Goal: Information Seeking & Learning: Learn about a topic

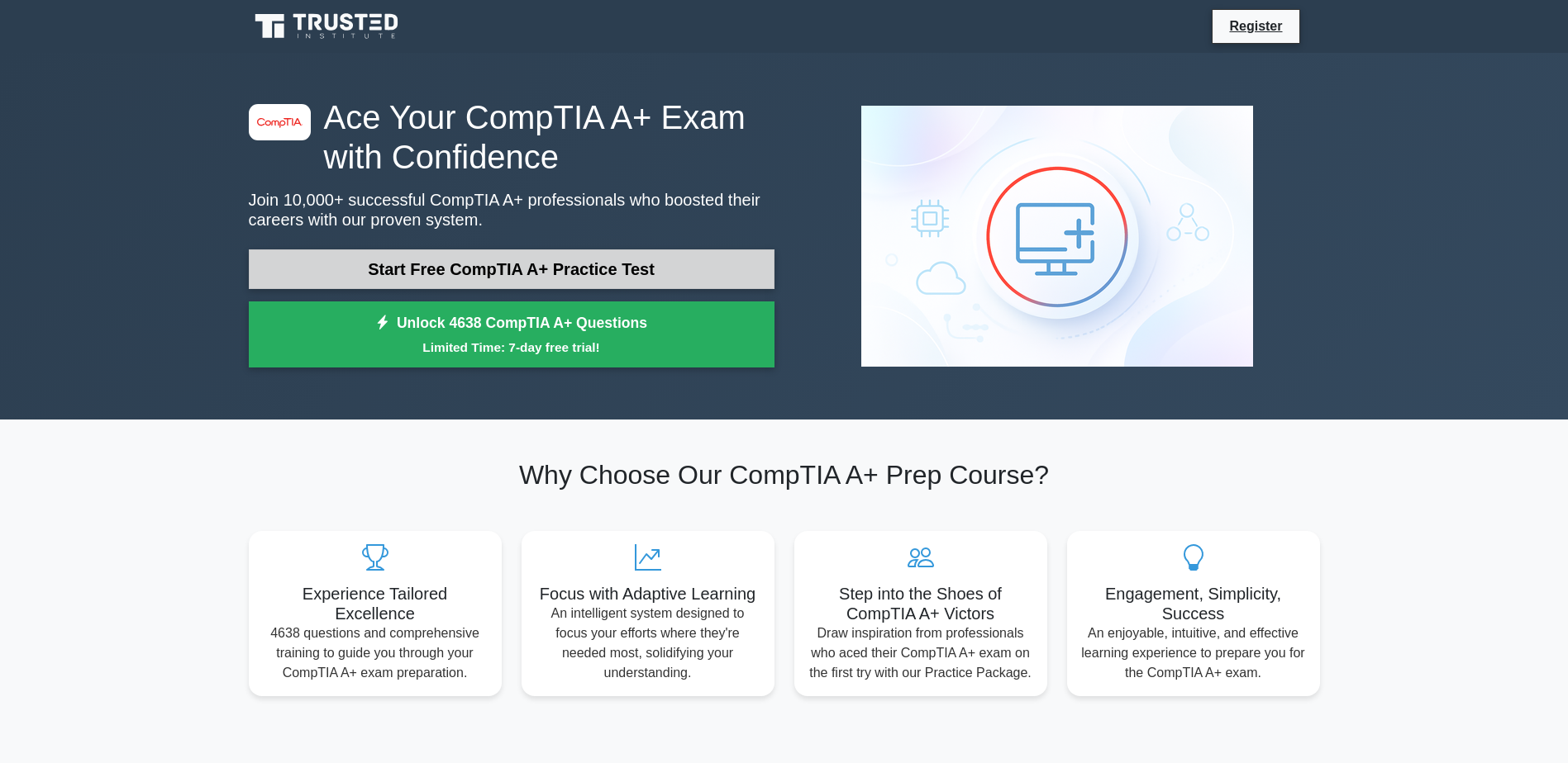
click at [698, 263] on link "Start Free CompTIA A+ Practice Test" at bounding box center [512, 268] width 526 height 40
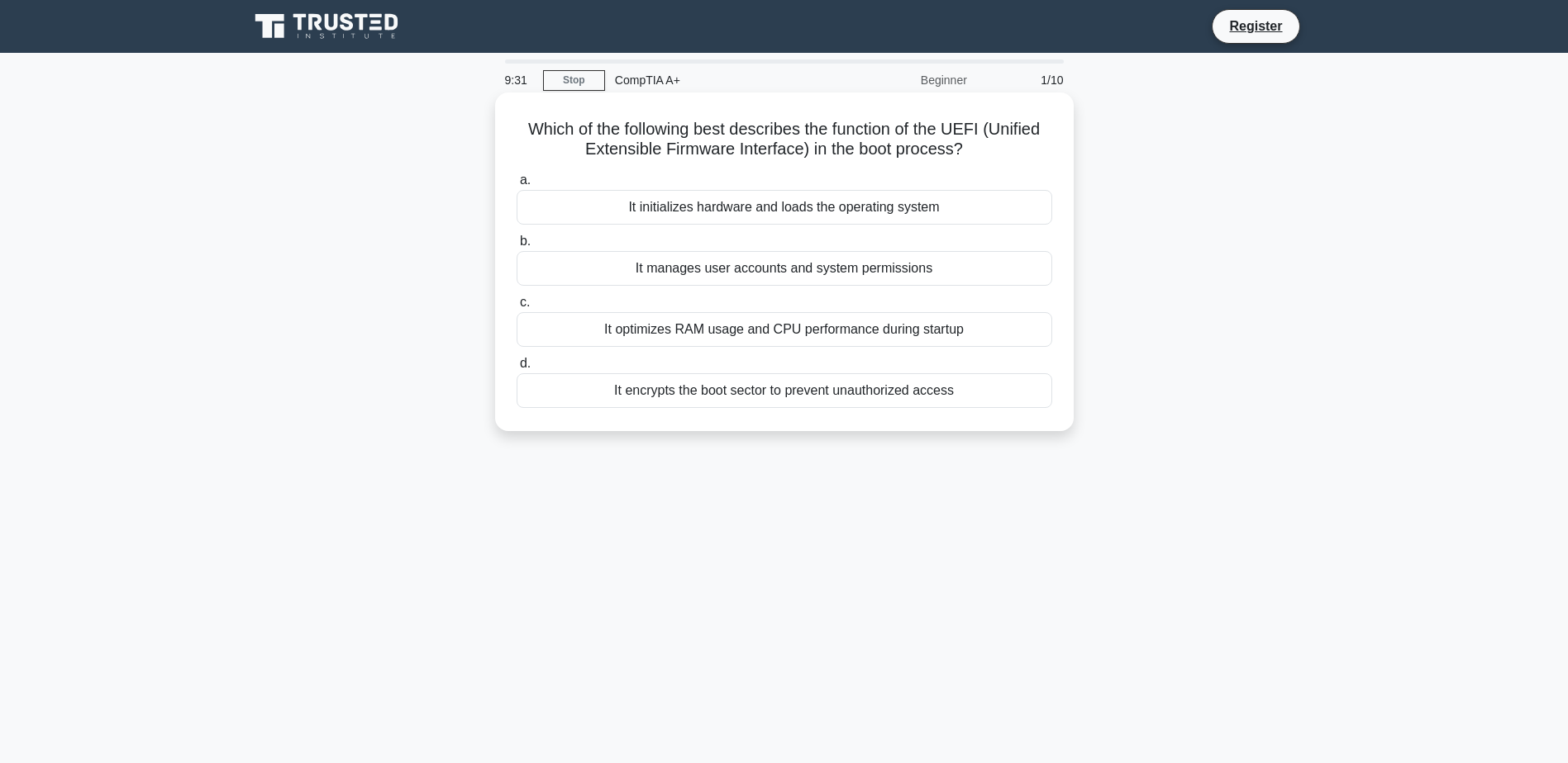
click at [951, 209] on div "It initializes hardware and loads the operating system" at bounding box center [784, 208] width 535 height 35
click at [517, 185] on input "a. It initializes hardware and loads the operating system" at bounding box center [517, 180] width 0 height 11
click at [964, 217] on div "Implementing a comprehensive e-waste recycling program" at bounding box center [784, 208] width 535 height 35
click at [517, 185] on input "a. Implementing a comprehensive e-waste recycling program" at bounding box center [517, 180] width 0 height 11
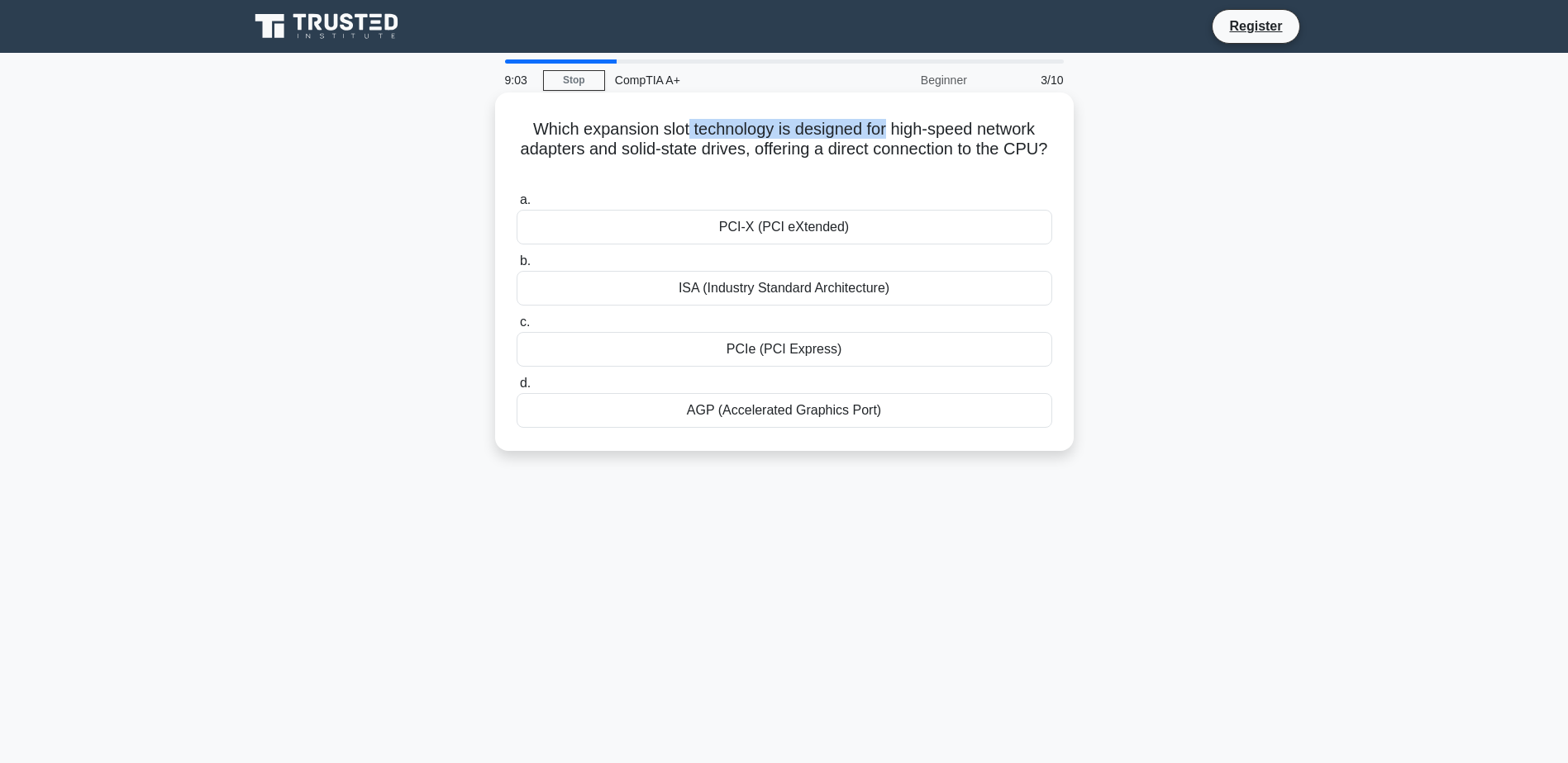
drag, startPoint x: 684, startPoint y: 134, endPoint x: 888, endPoint y: 134, distance: 204.0
click at [888, 134] on h5 "Which expansion slot technology is designed for high-speed network adapters and…" at bounding box center [784, 149] width 539 height 61
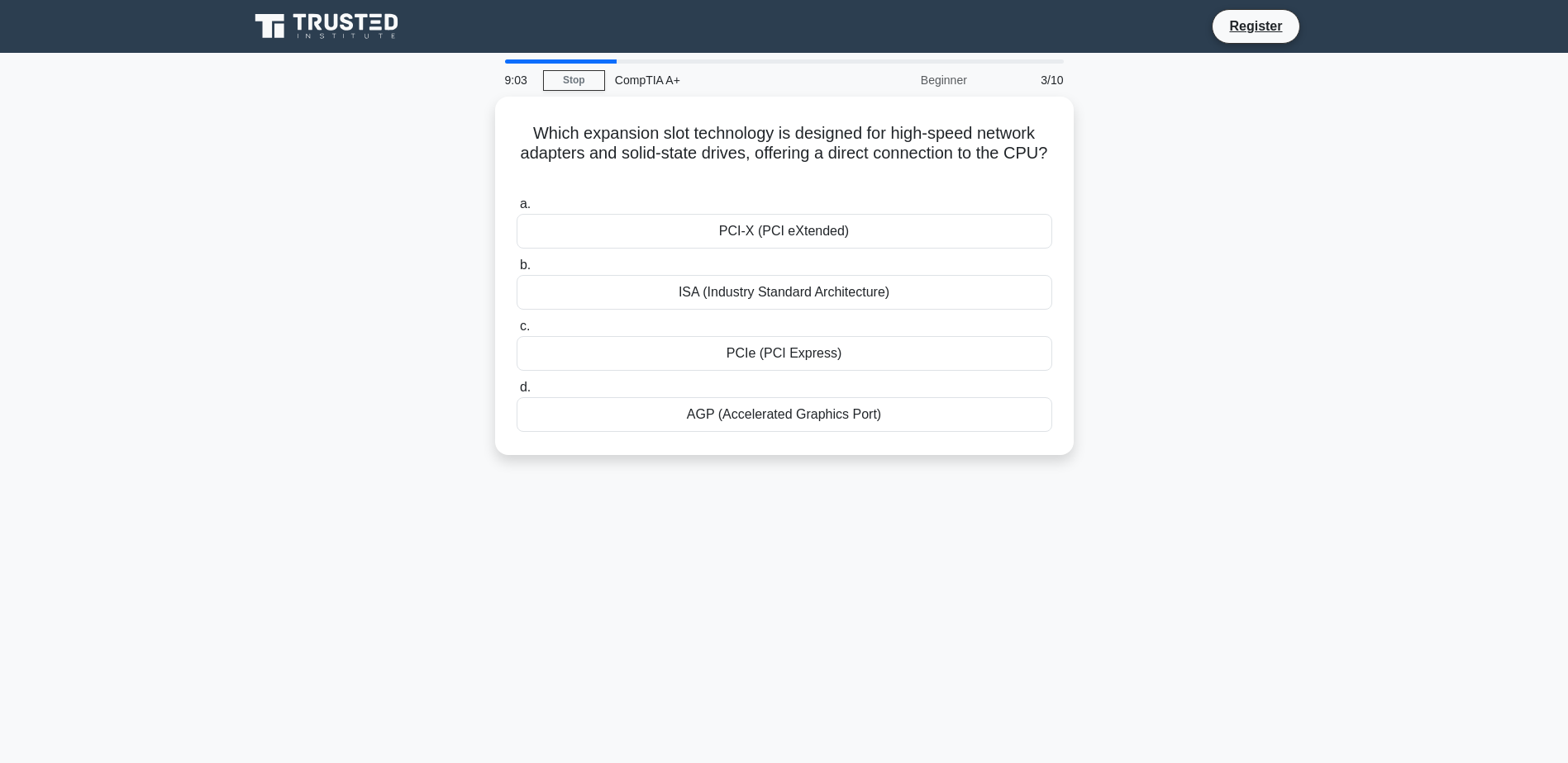
click at [1351, 179] on main "9:03 Stop CompTIA A+ Beginner 3/10 Which expansion slot technology is designed …" at bounding box center [784, 472] width 1568 height 839
click at [930, 423] on div "AGP (Accelerated Graphics Port)" at bounding box center [784, 410] width 535 height 35
click at [517, 389] on input "d. AGP (Accelerated Graphics Port)" at bounding box center [517, 383] width 0 height 11
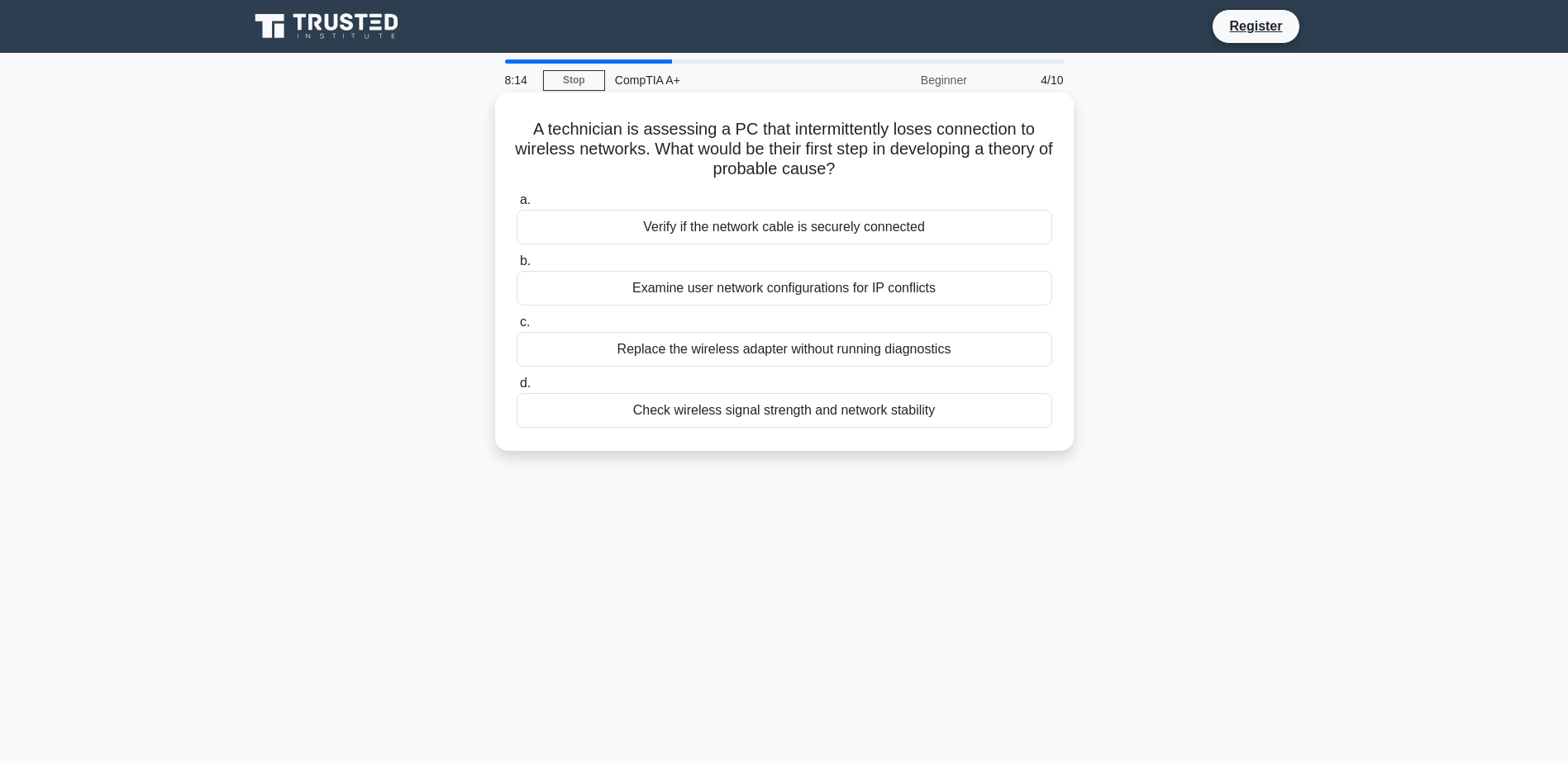
click at [932, 213] on div "Verify if the network cable is securely connected" at bounding box center [784, 227] width 535 height 35
click at [517, 206] on input "a. Verify if the network cable is securely connected" at bounding box center [517, 200] width 0 height 11
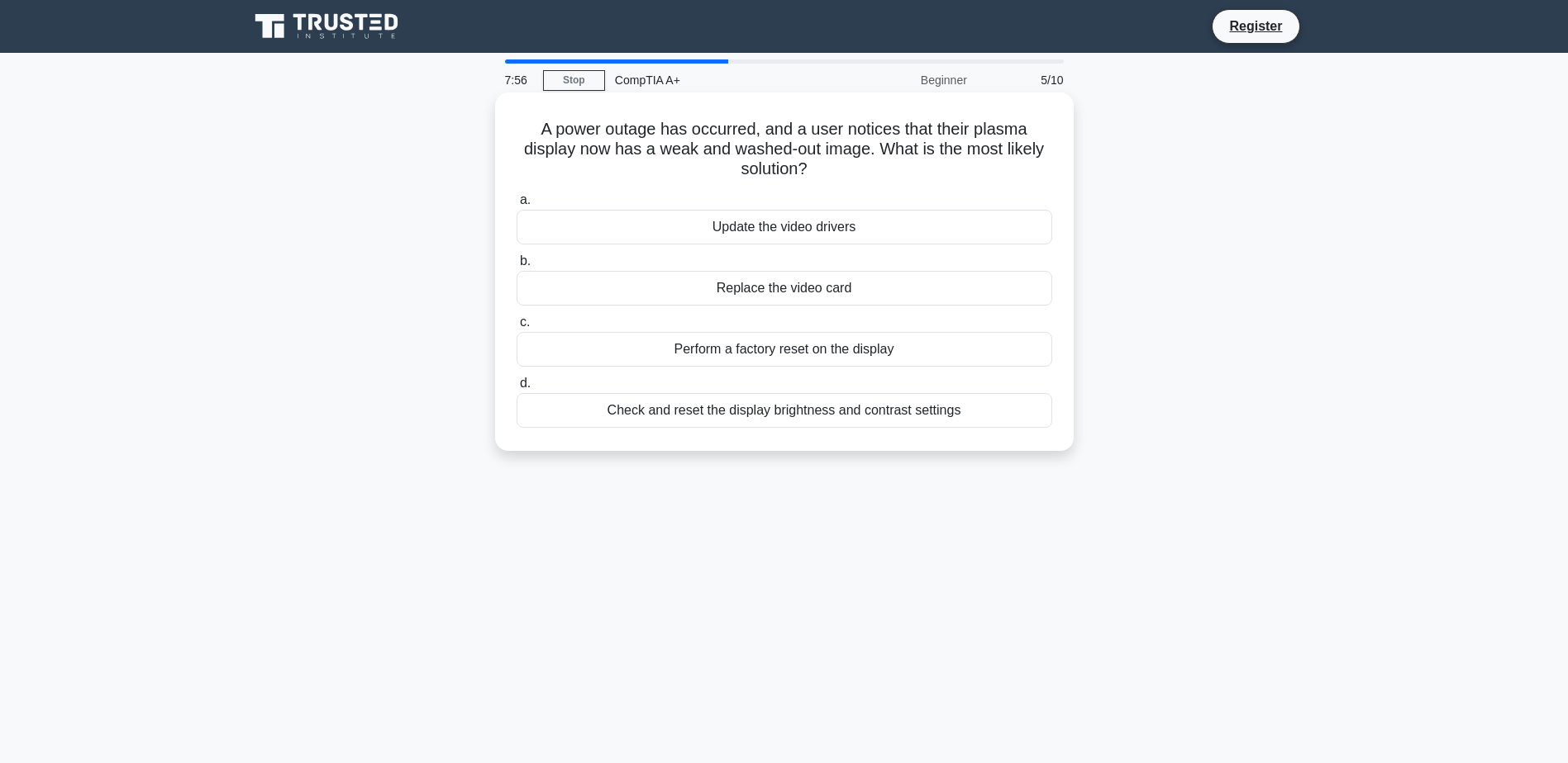
click at [876, 232] on div "Update the video drivers" at bounding box center [784, 227] width 535 height 35
click at [517, 206] on input "a. Update the video drivers" at bounding box center [517, 200] width 0 height 11
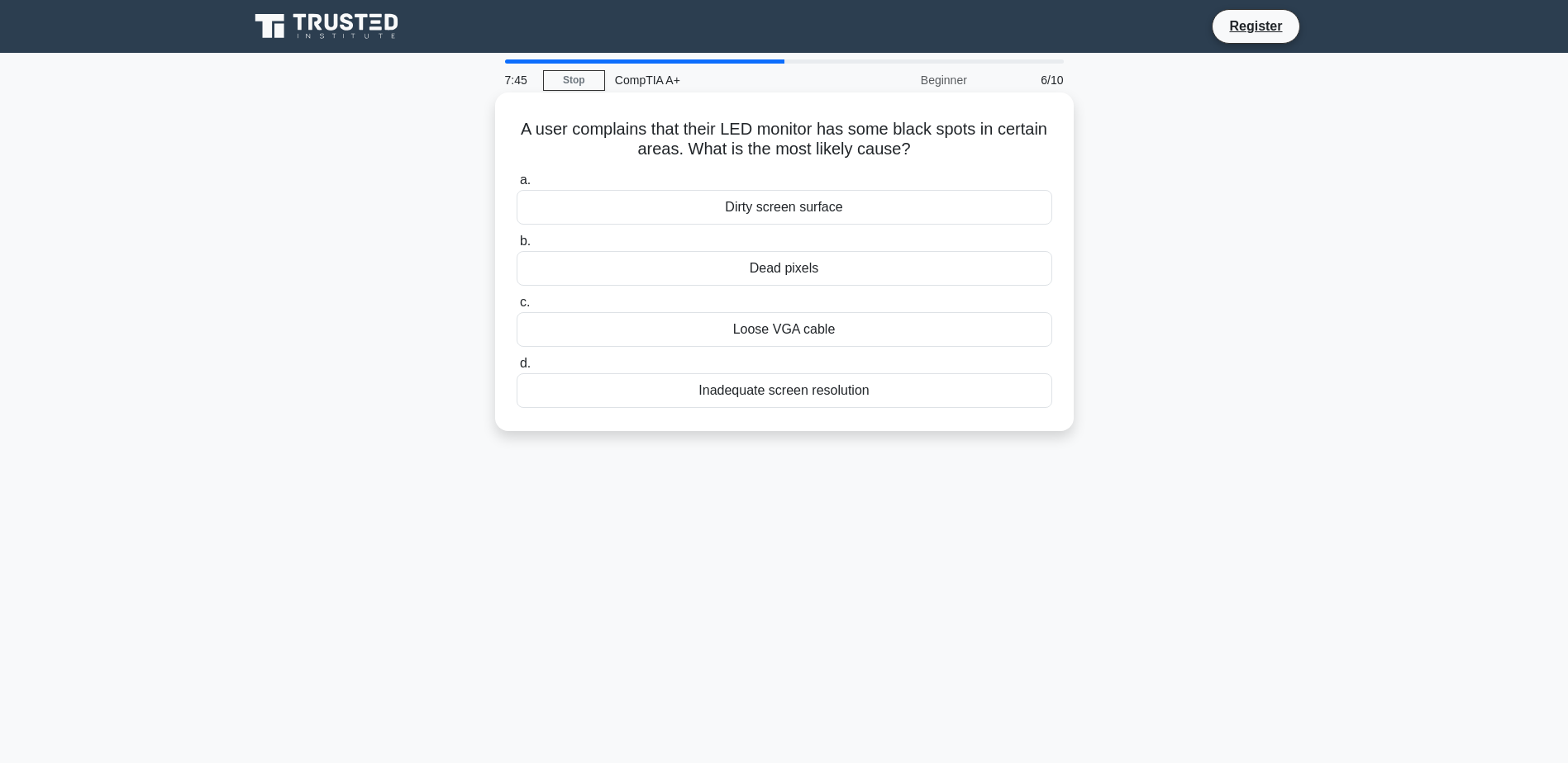
click at [825, 342] on div "Loose VGA cable" at bounding box center [784, 329] width 535 height 35
click at [517, 308] on input "c. Loose VGA cable" at bounding box center [517, 302] width 0 height 11
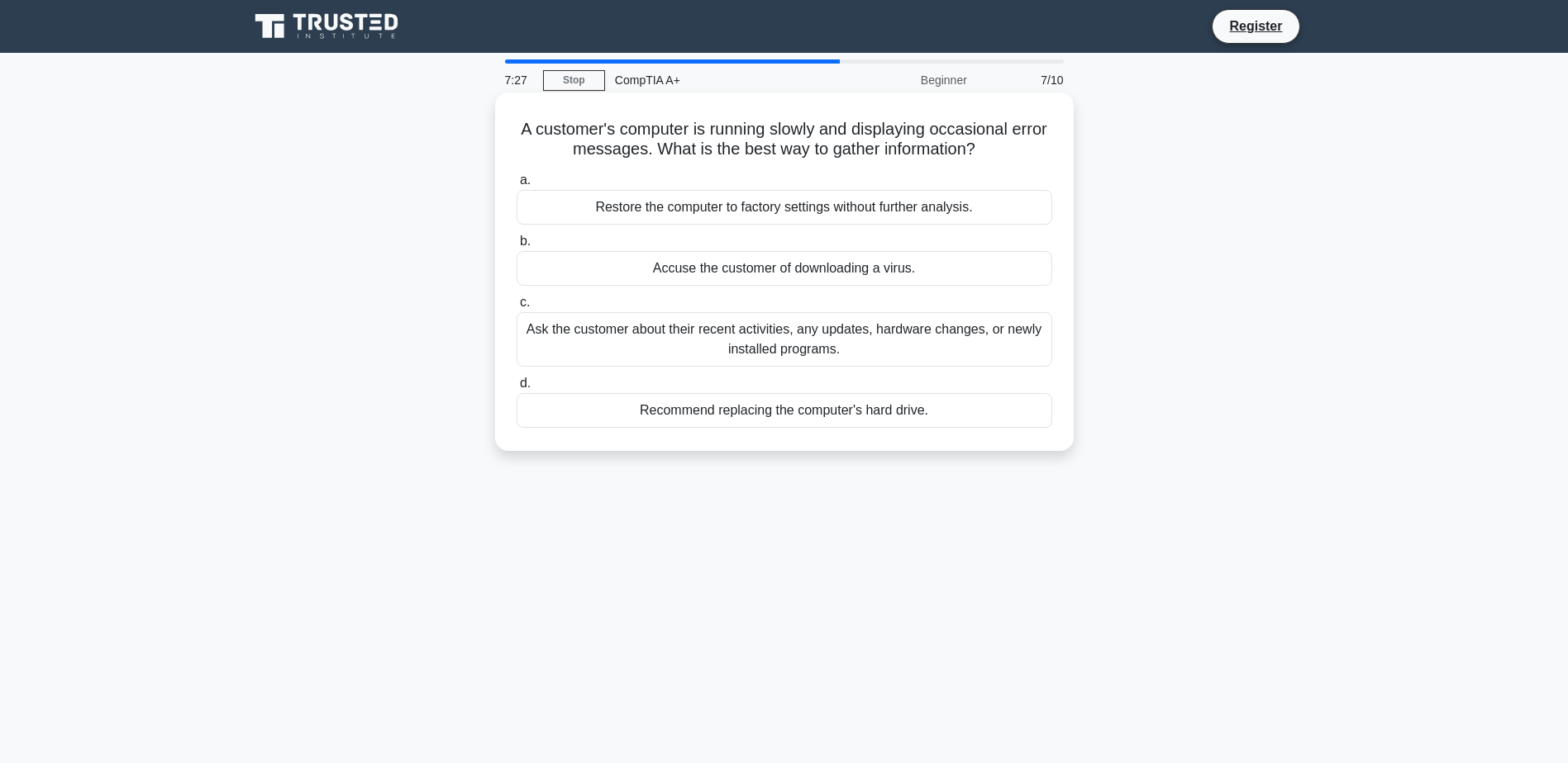
click at [992, 336] on div "Ask the customer about their recent activities, any updates, hardware changes, …" at bounding box center [784, 339] width 535 height 54
click at [517, 308] on input "c. Ask the customer about their recent activities, any updates, hardware change…" at bounding box center [517, 302] width 0 height 11
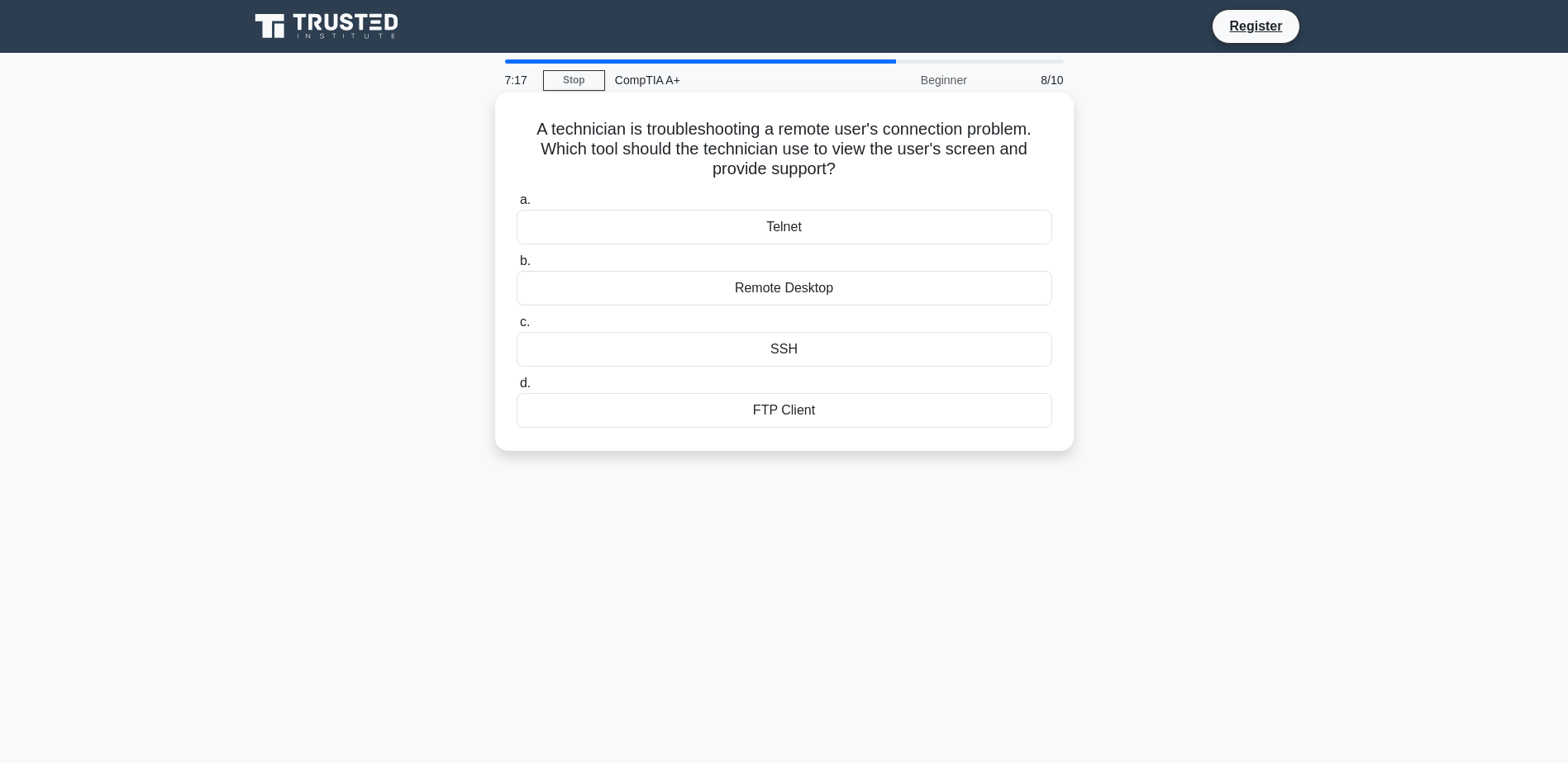
click at [877, 287] on div "Remote Desktop" at bounding box center [784, 289] width 535 height 35
click at [517, 267] on input "b. Remote Desktop" at bounding box center [517, 261] width 0 height 11
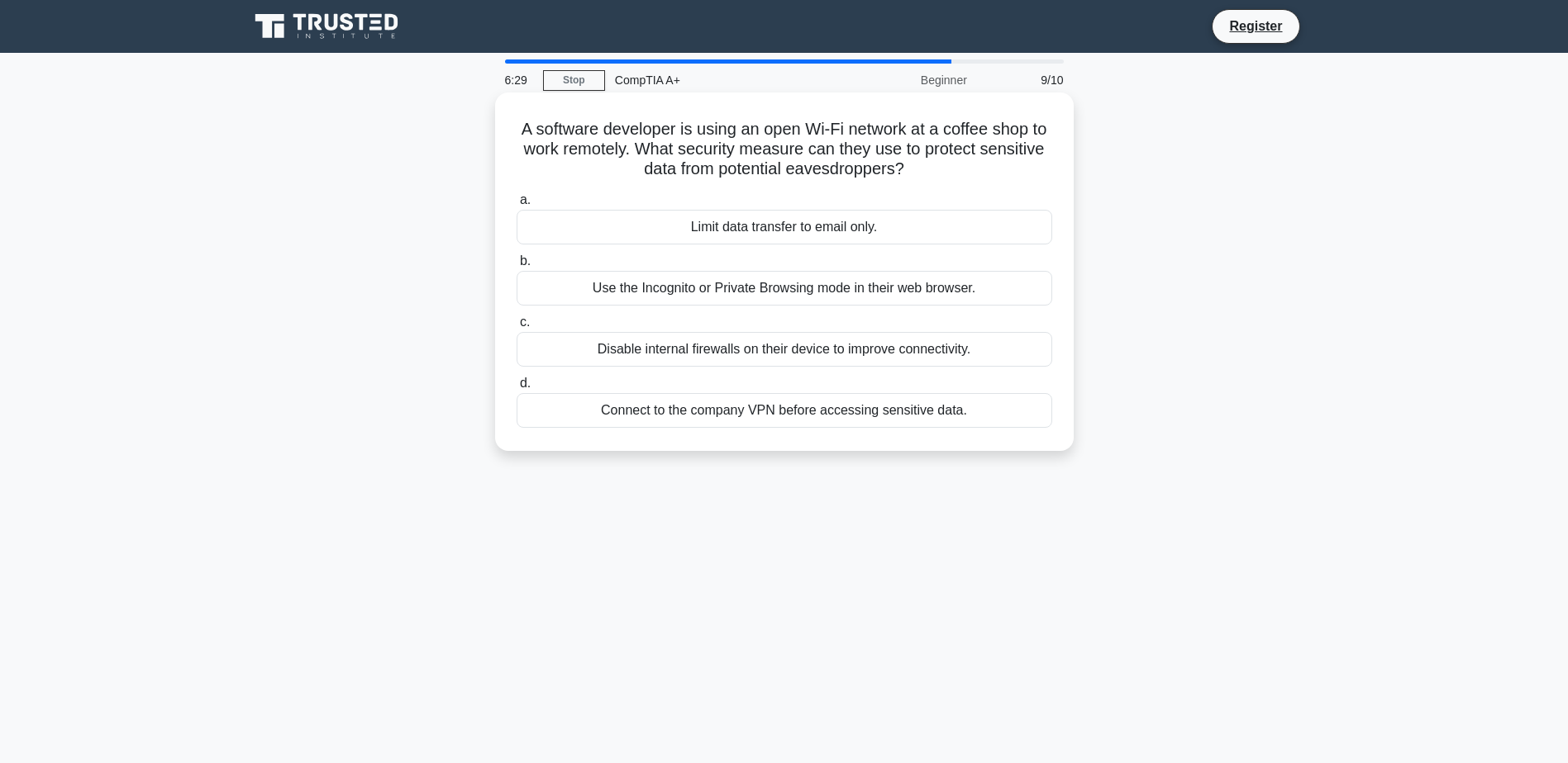
click at [586, 394] on div "Connect to the company VPN before accessing sensitive data." at bounding box center [784, 410] width 535 height 35
click at [517, 389] on input "d. Connect to the company VPN before accessing sensitive data." at bounding box center [517, 383] width 0 height 11
click at [858, 223] on div "The devices need to be paired" at bounding box center [784, 227] width 535 height 35
click at [517, 206] on input "a. The devices need to be paired" at bounding box center [517, 200] width 0 height 11
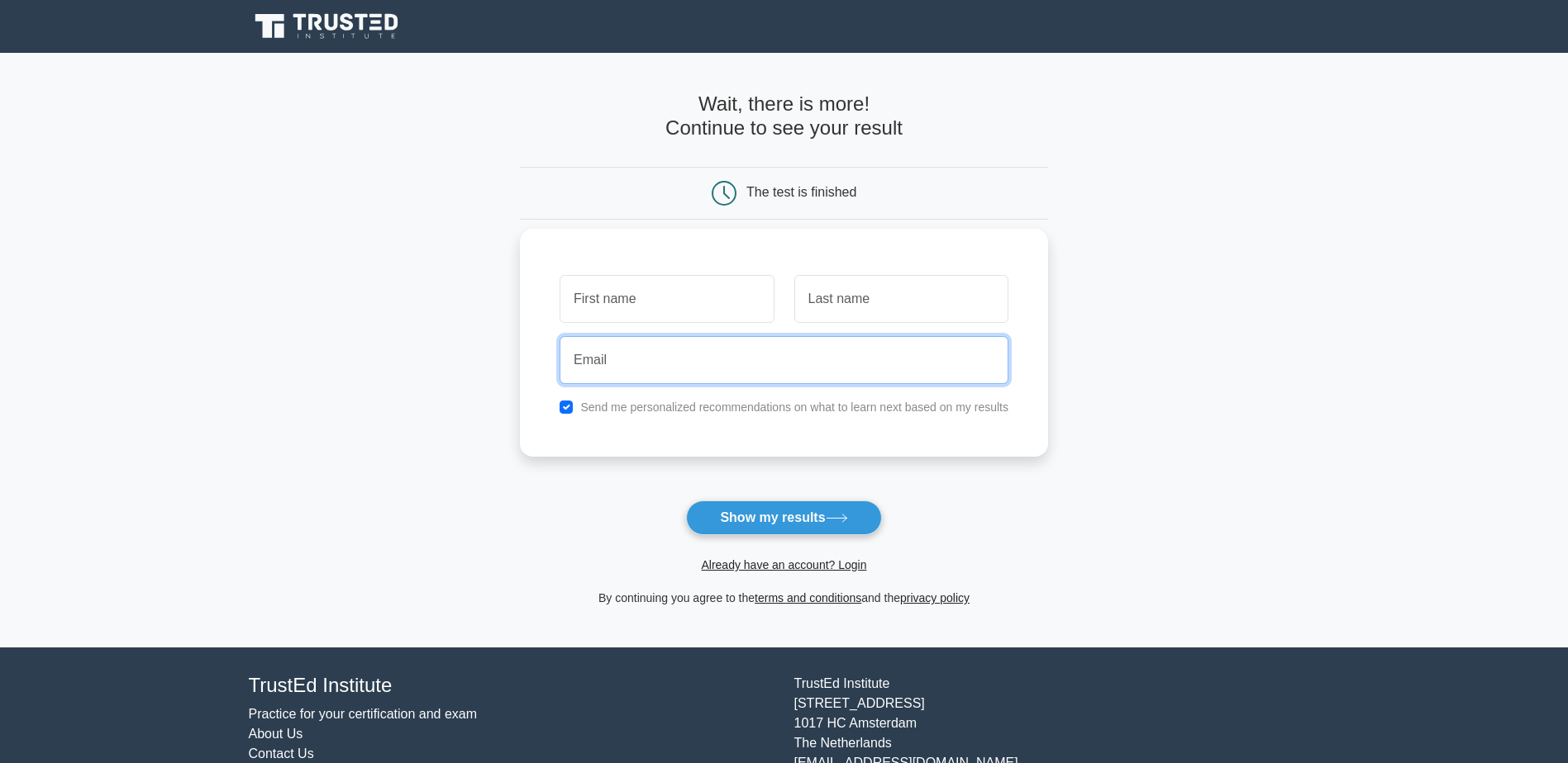
click at [857, 351] on input "email" at bounding box center [784, 360] width 449 height 48
type input "L.Ridgway@node4.co.uk"
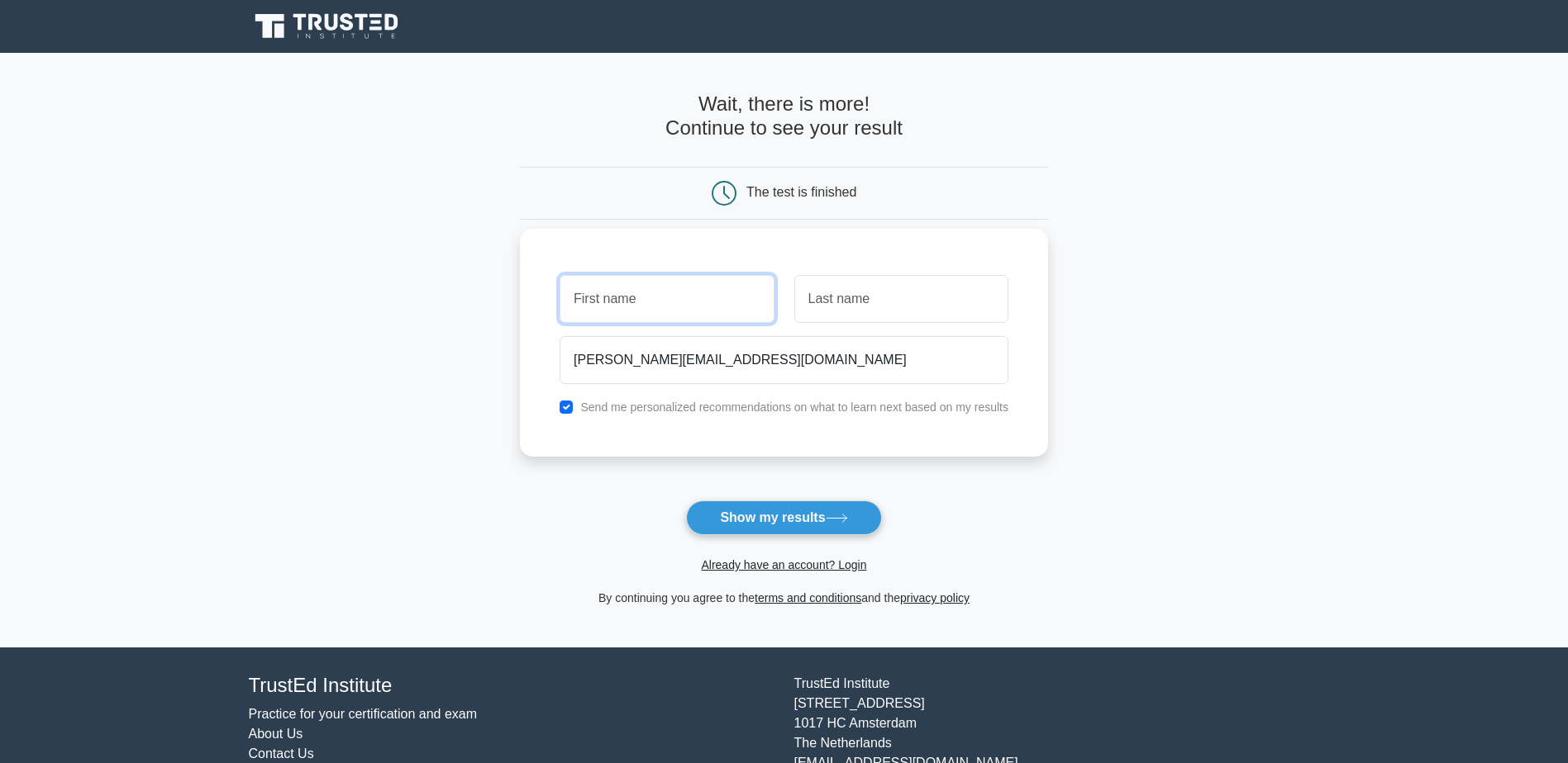
click at [644, 315] on input "text" at bounding box center [667, 299] width 214 height 48
type input "lily"
click at [927, 291] on input "text" at bounding box center [901, 299] width 214 height 48
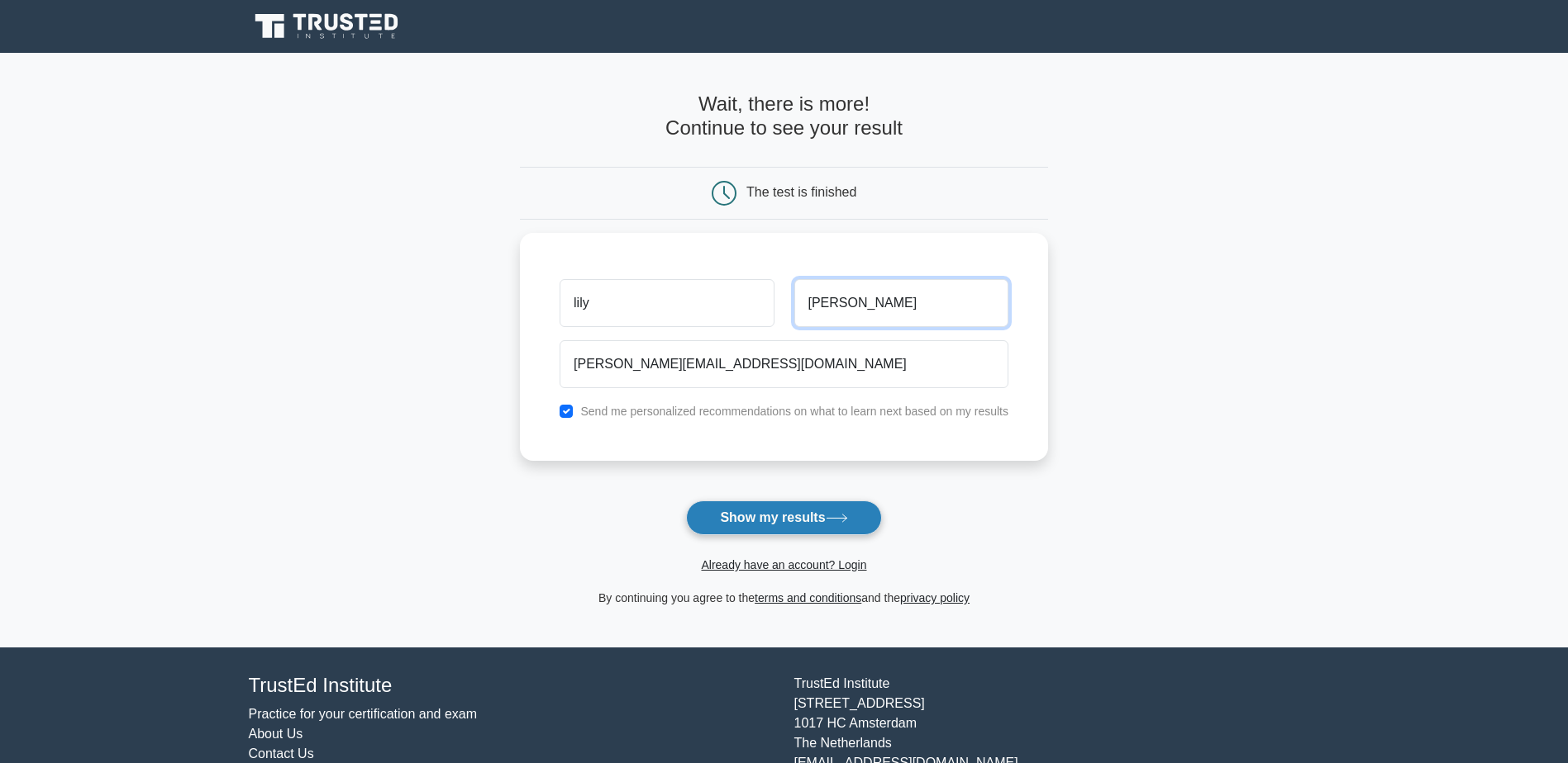
type input "ridgway"
click at [815, 523] on button "Show my results" at bounding box center [784, 518] width 195 height 35
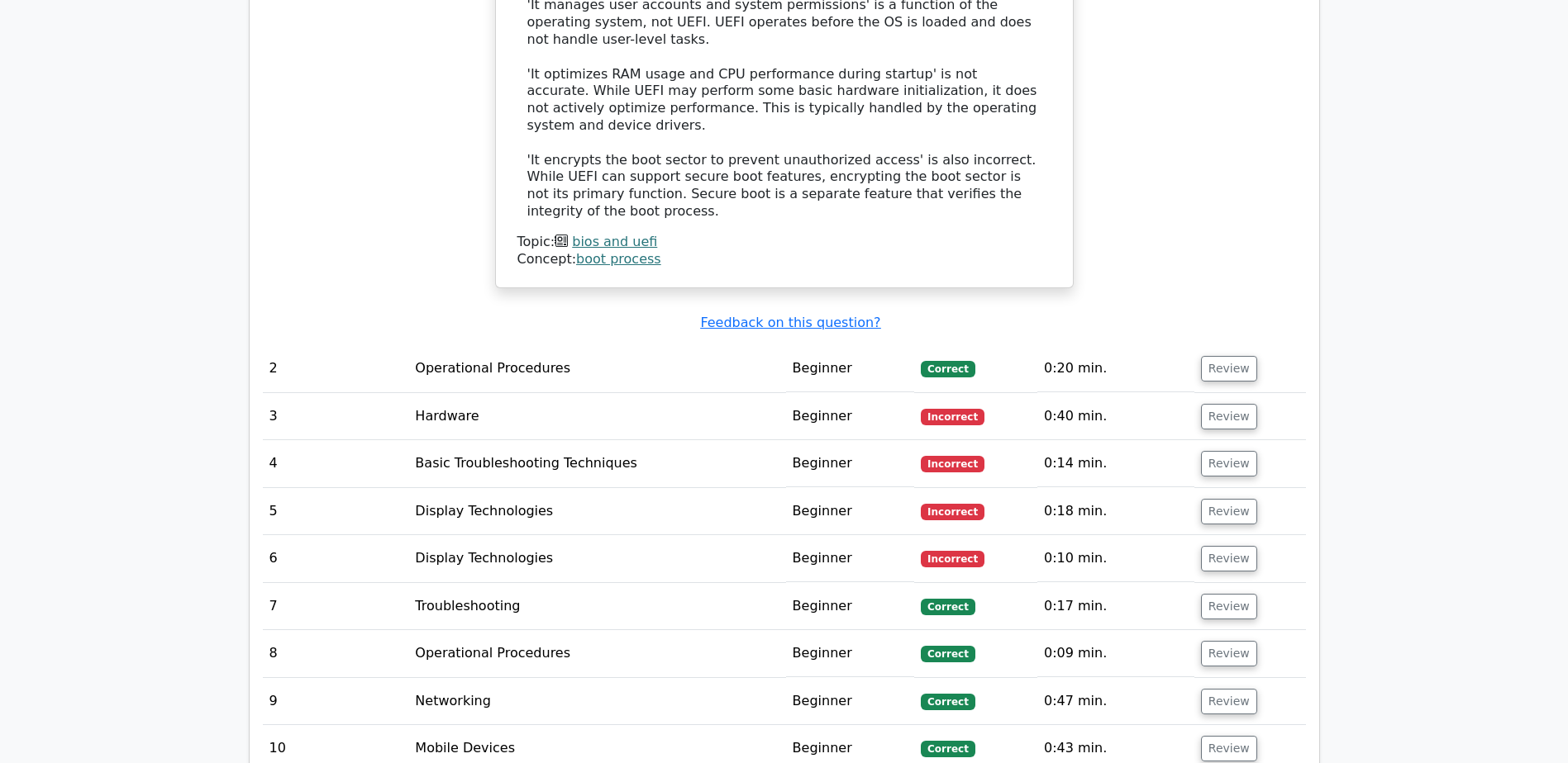
scroll to position [2148, 0]
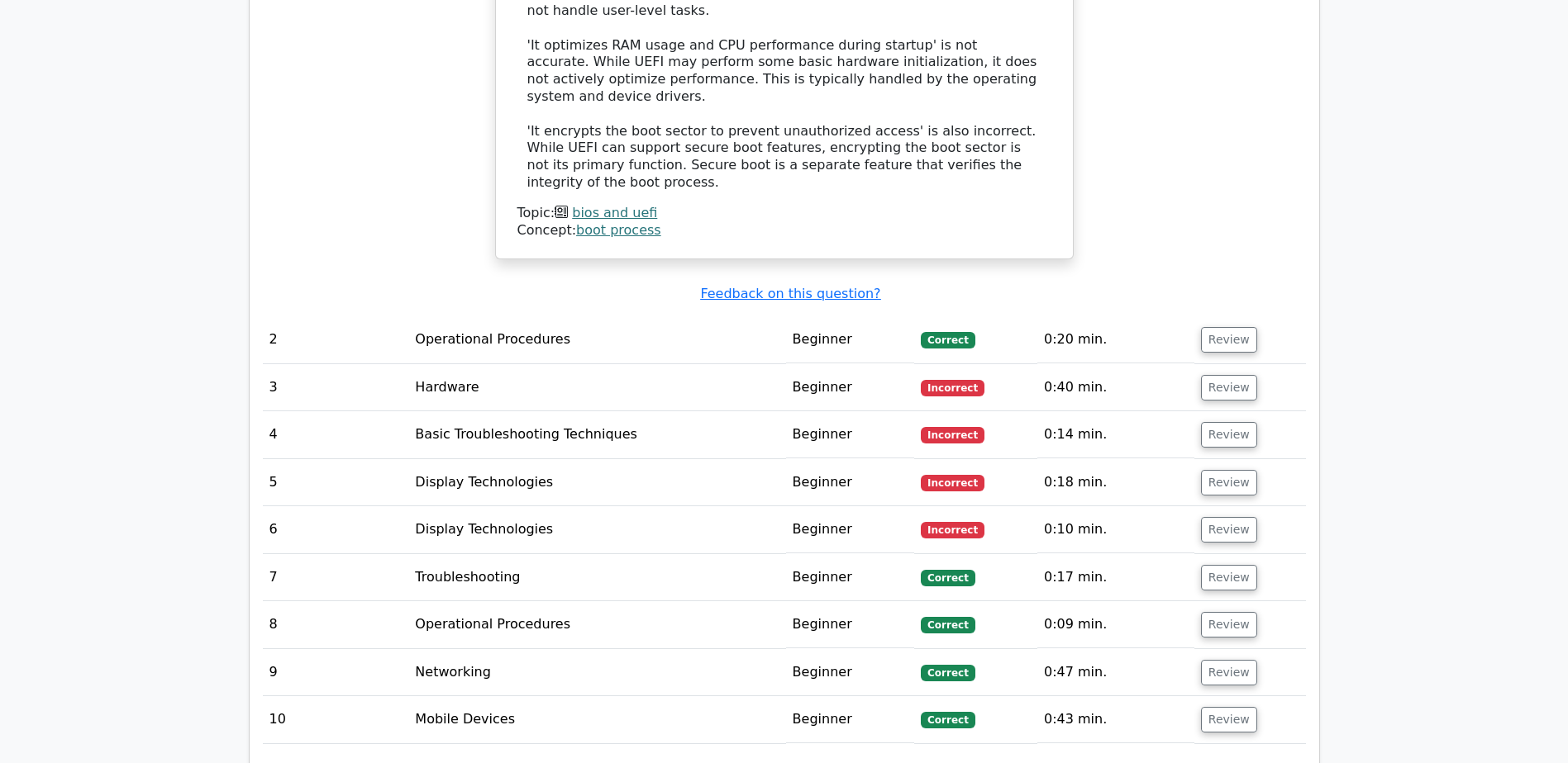
click at [449, 364] on td "Hardware" at bounding box center [597, 387] width 377 height 47
click at [1201, 375] on button "Review" at bounding box center [1229, 387] width 56 height 26
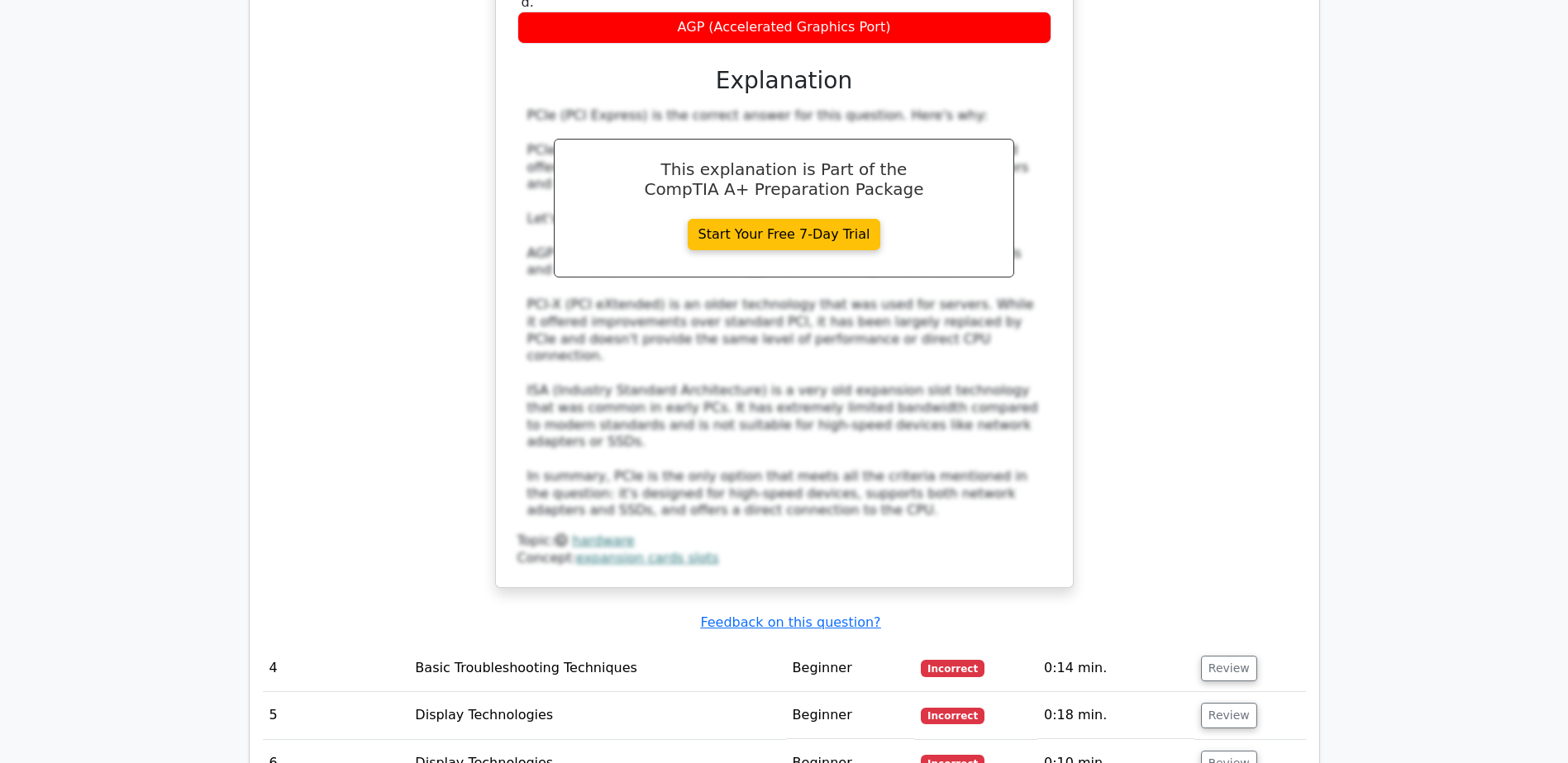
scroll to position [2975, 0]
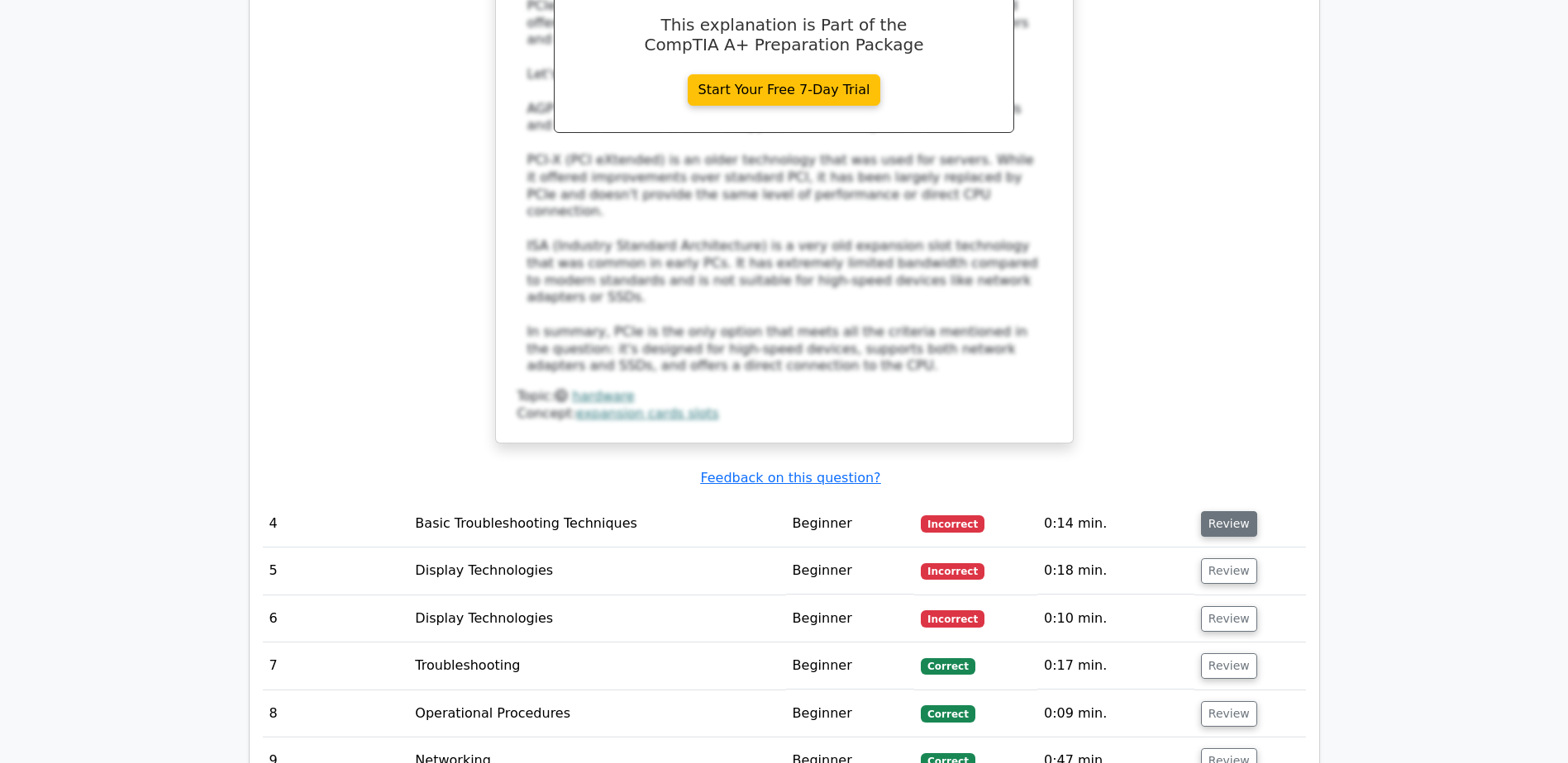
click at [1239, 512] on button "Review" at bounding box center [1229, 524] width 56 height 26
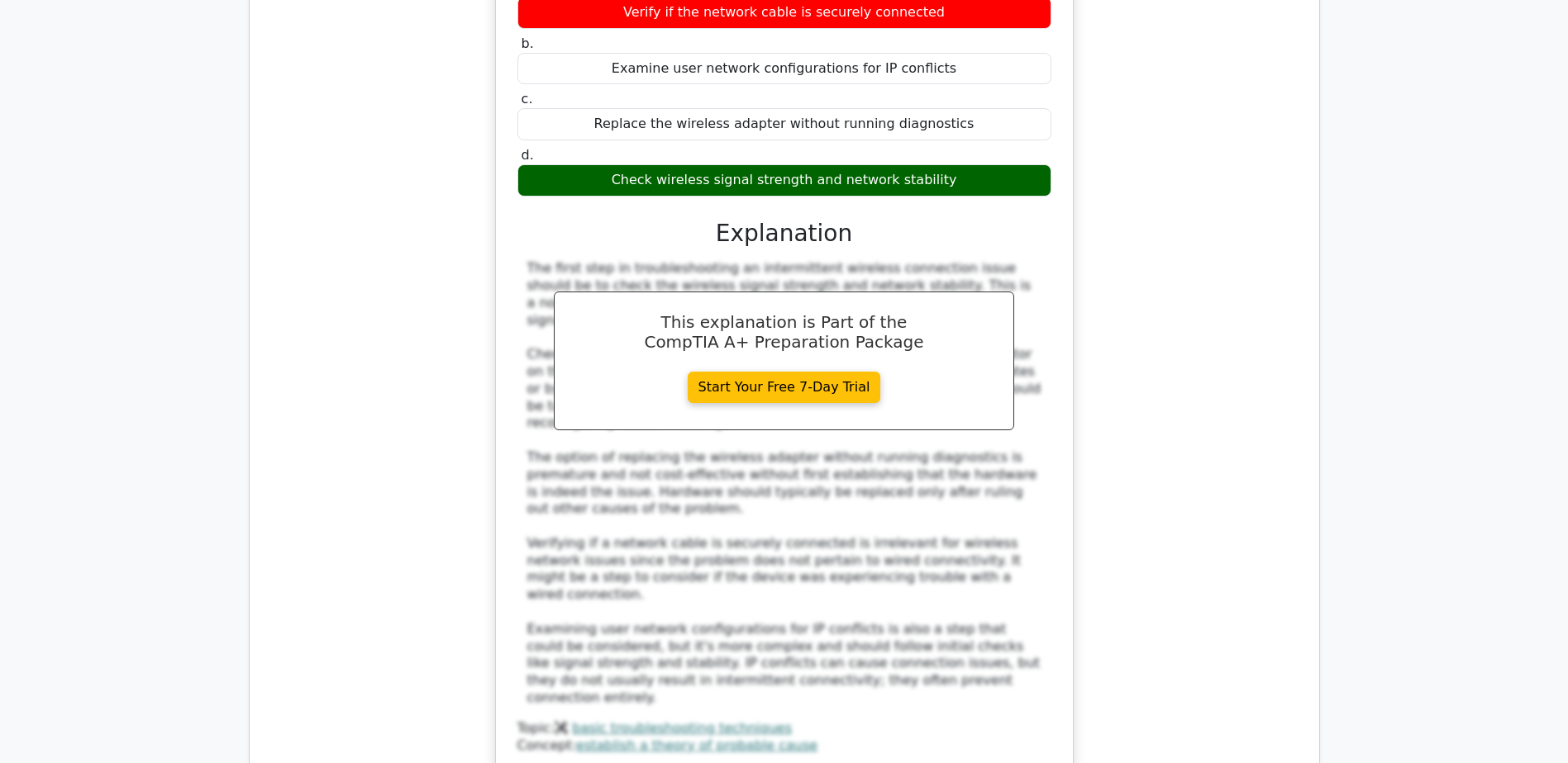
scroll to position [3801, 0]
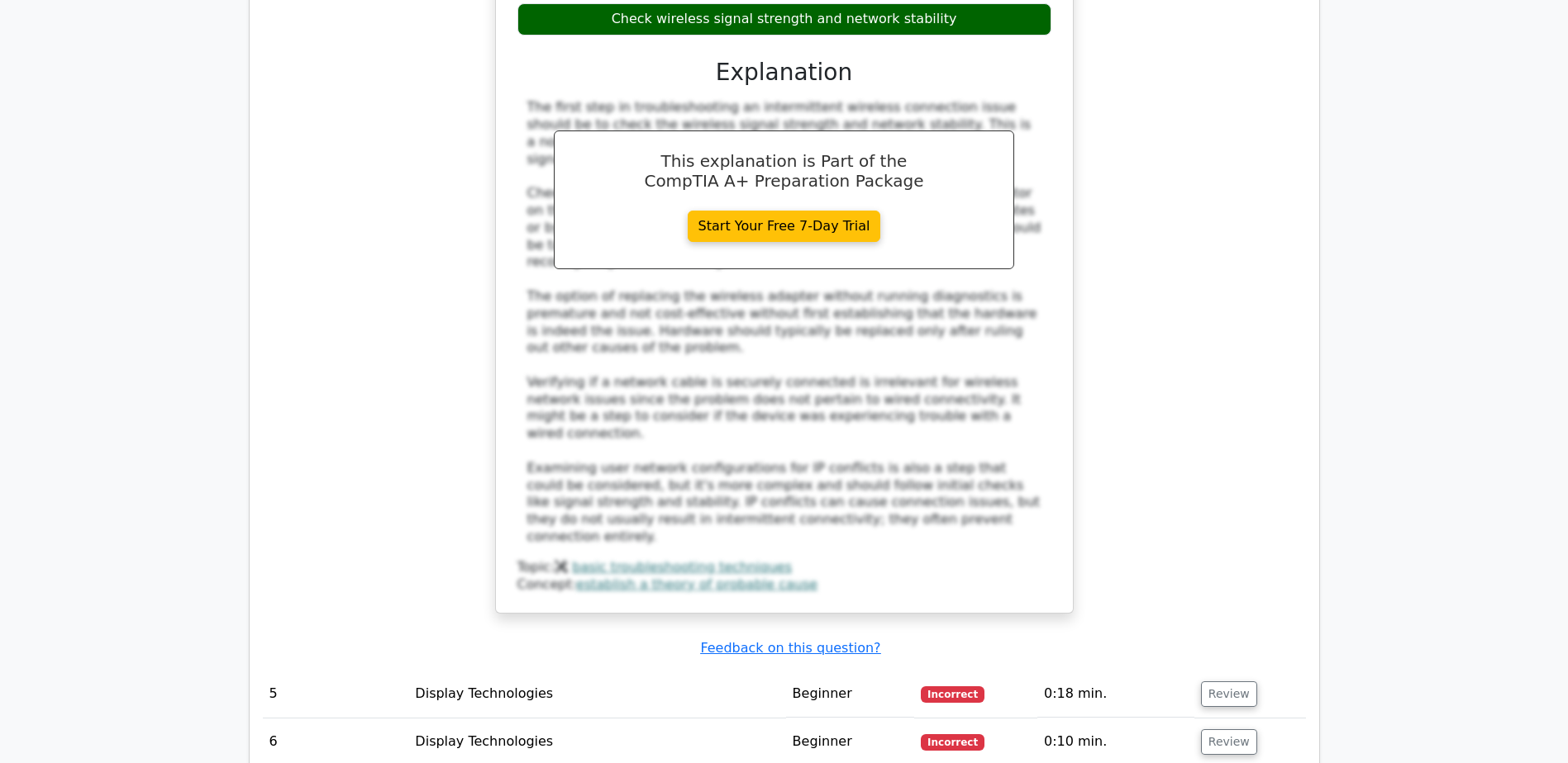
click at [1209, 671] on td "Review" at bounding box center [1249, 694] width 111 height 47
click at [1210, 682] on button "Review" at bounding box center [1229, 694] width 56 height 26
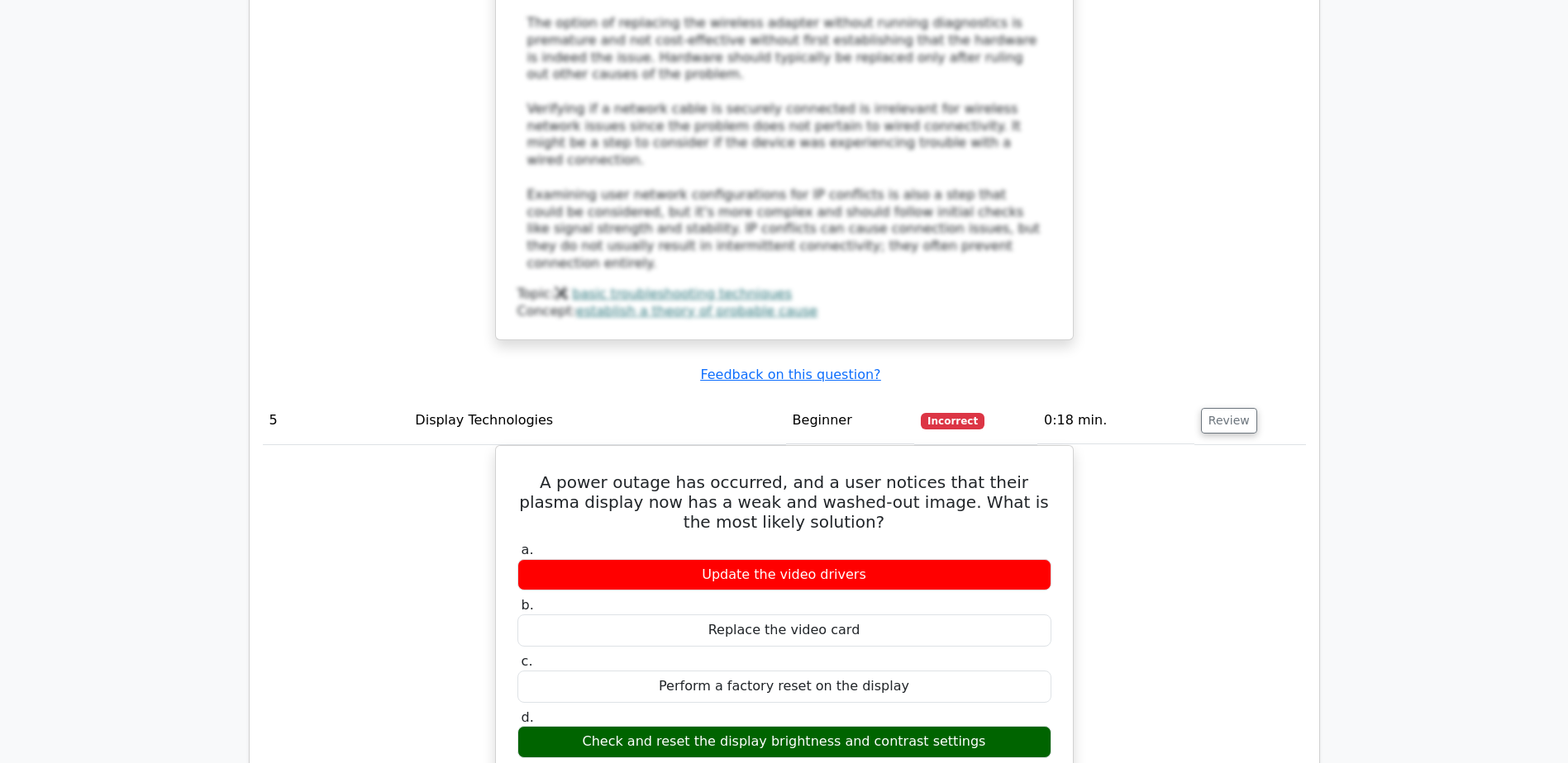
scroll to position [4379, 0]
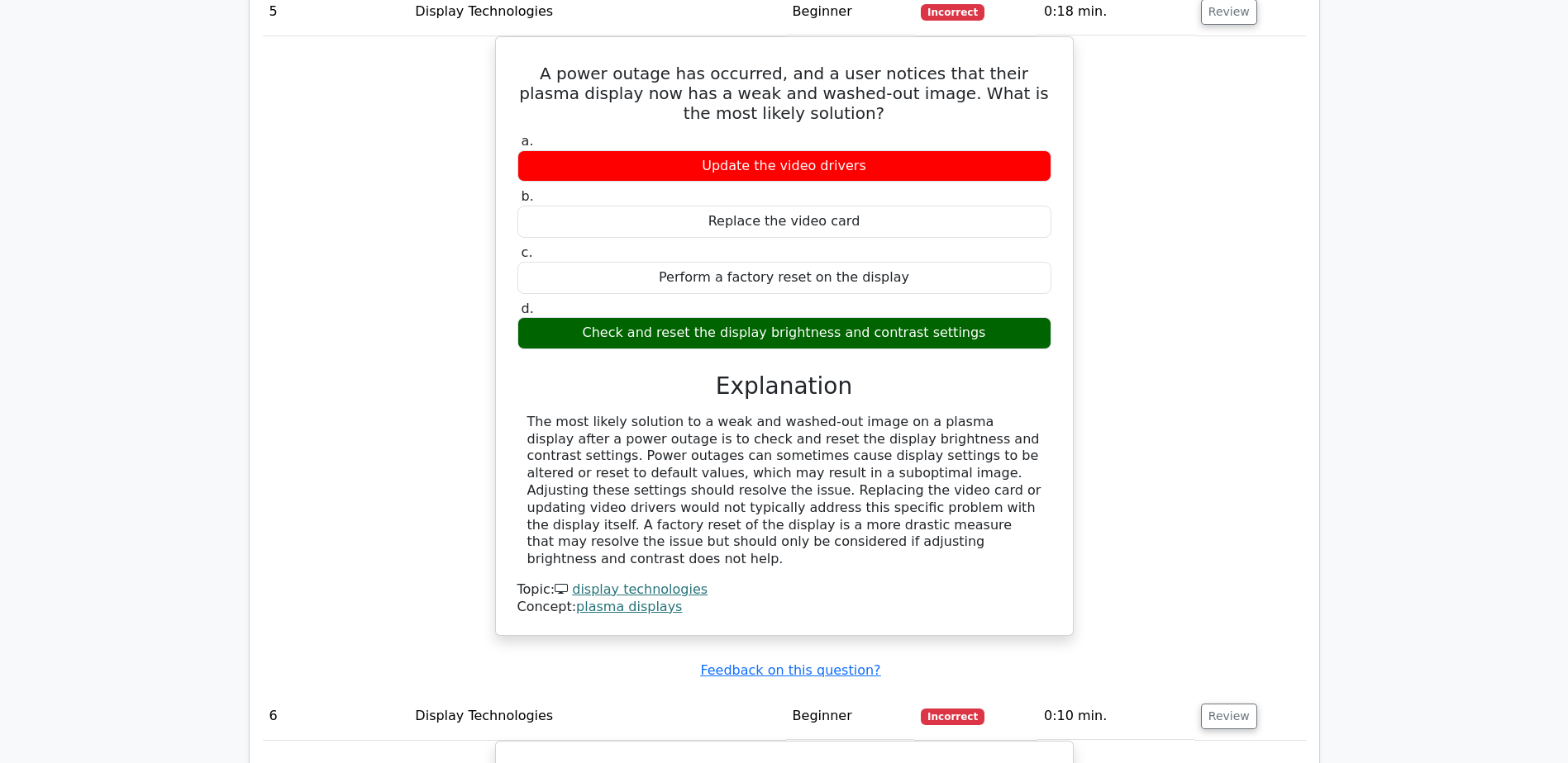
scroll to position [4709, 0]
